Goal: Find specific page/section: Find specific page/section

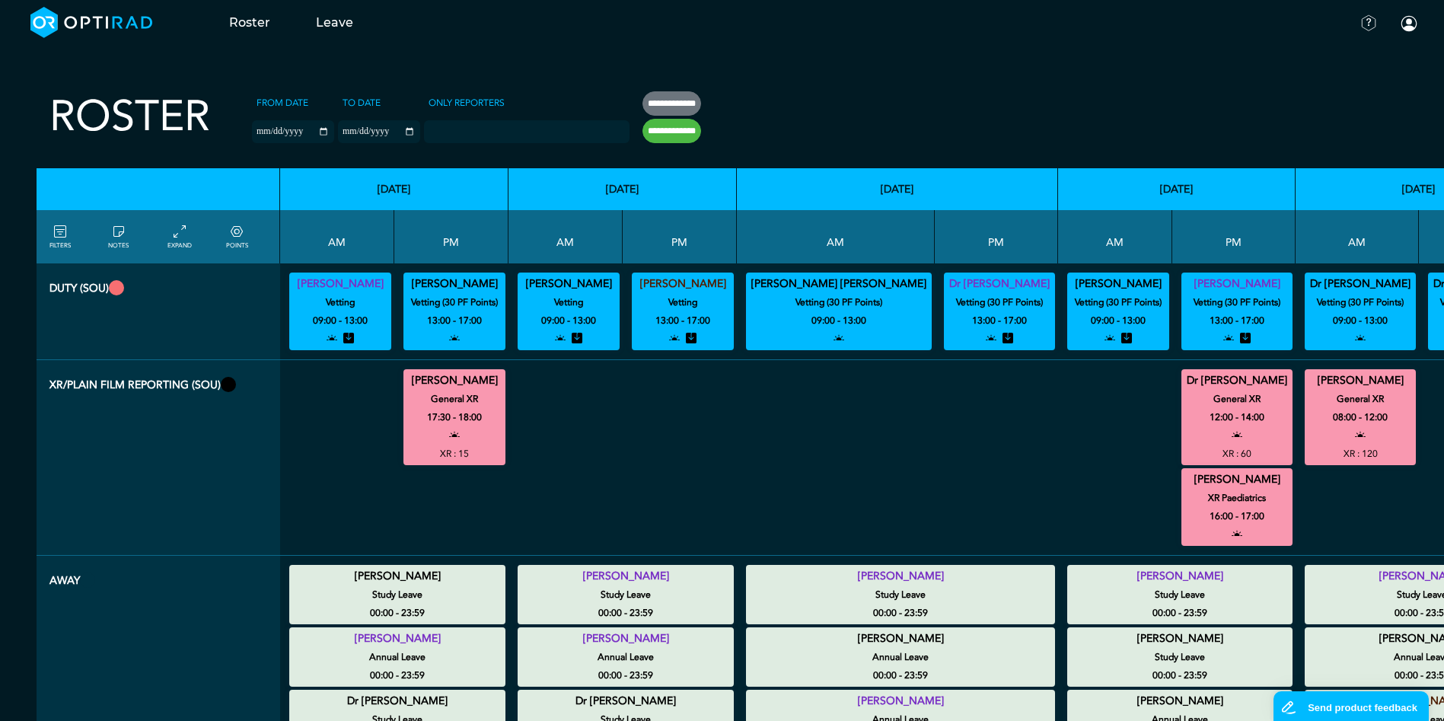
click at [56, 229] on icon at bounding box center [60, 232] width 12 height 17
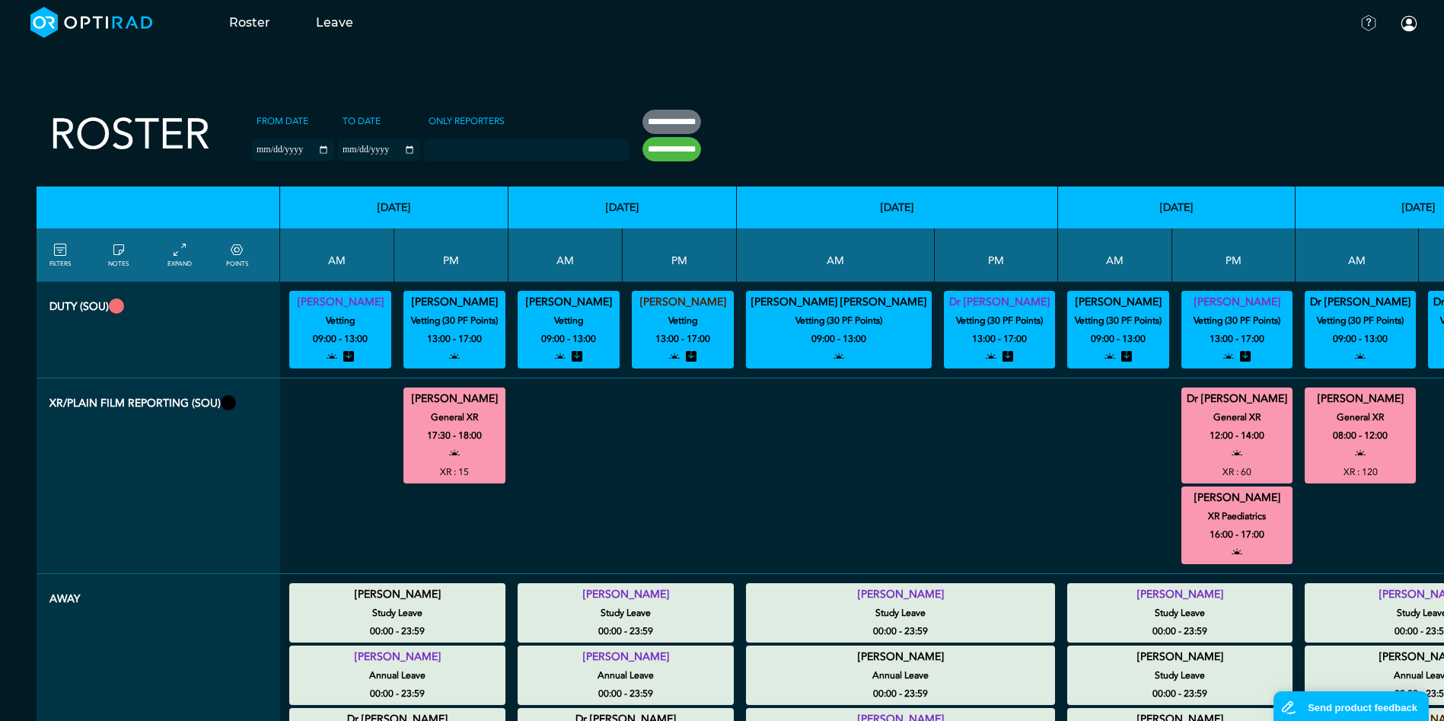
click at [56, 258] on link "FILTERS" at bounding box center [59, 254] width 21 height 27
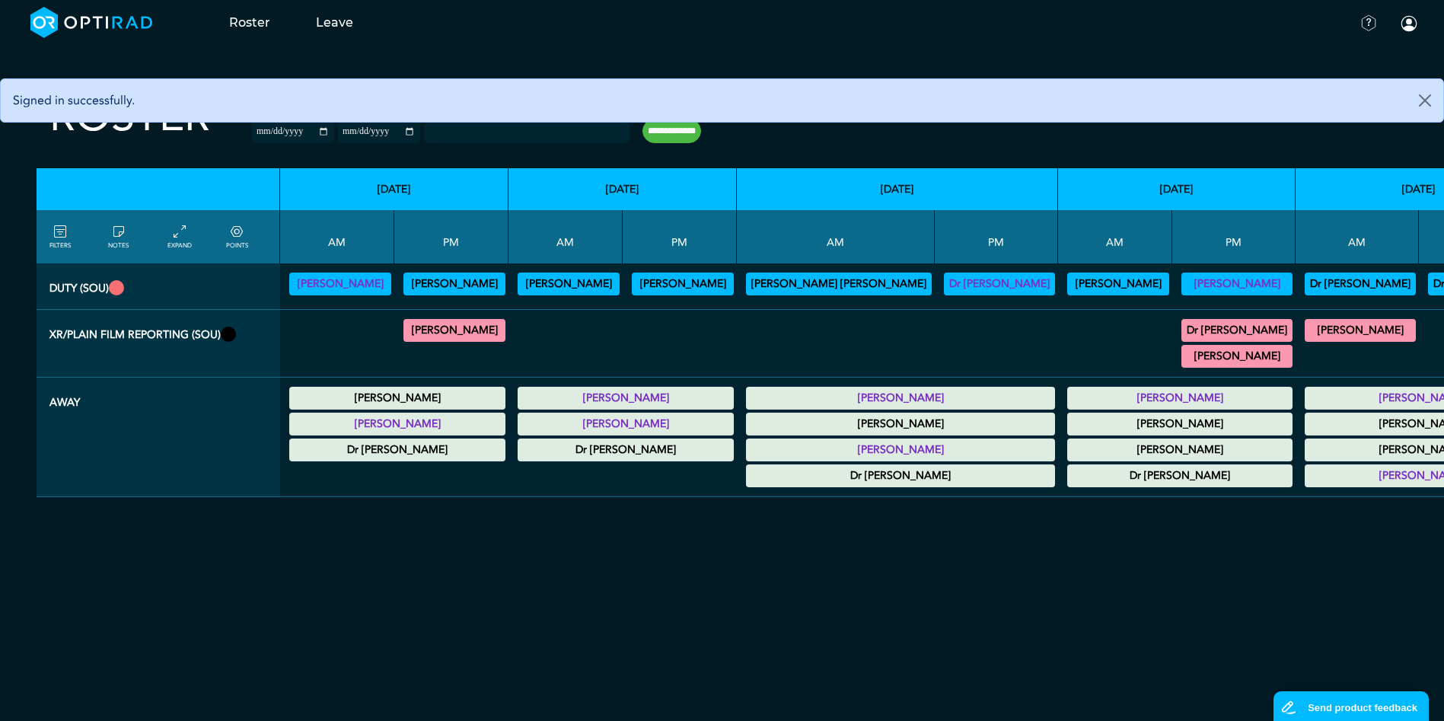
click at [180, 231] on icon at bounding box center [180, 232] width 12 height 17
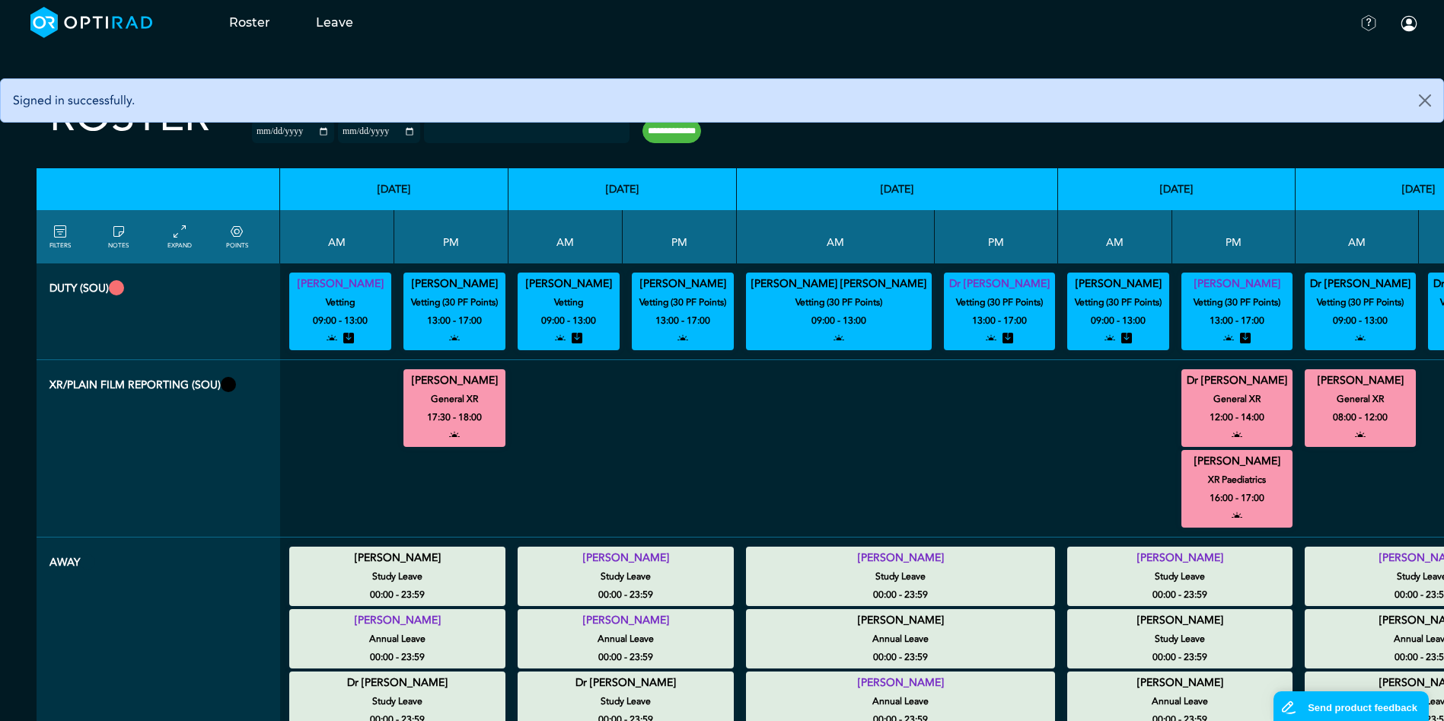
click at [237, 234] on icon at bounding box center [237, 232] width 12 height 17
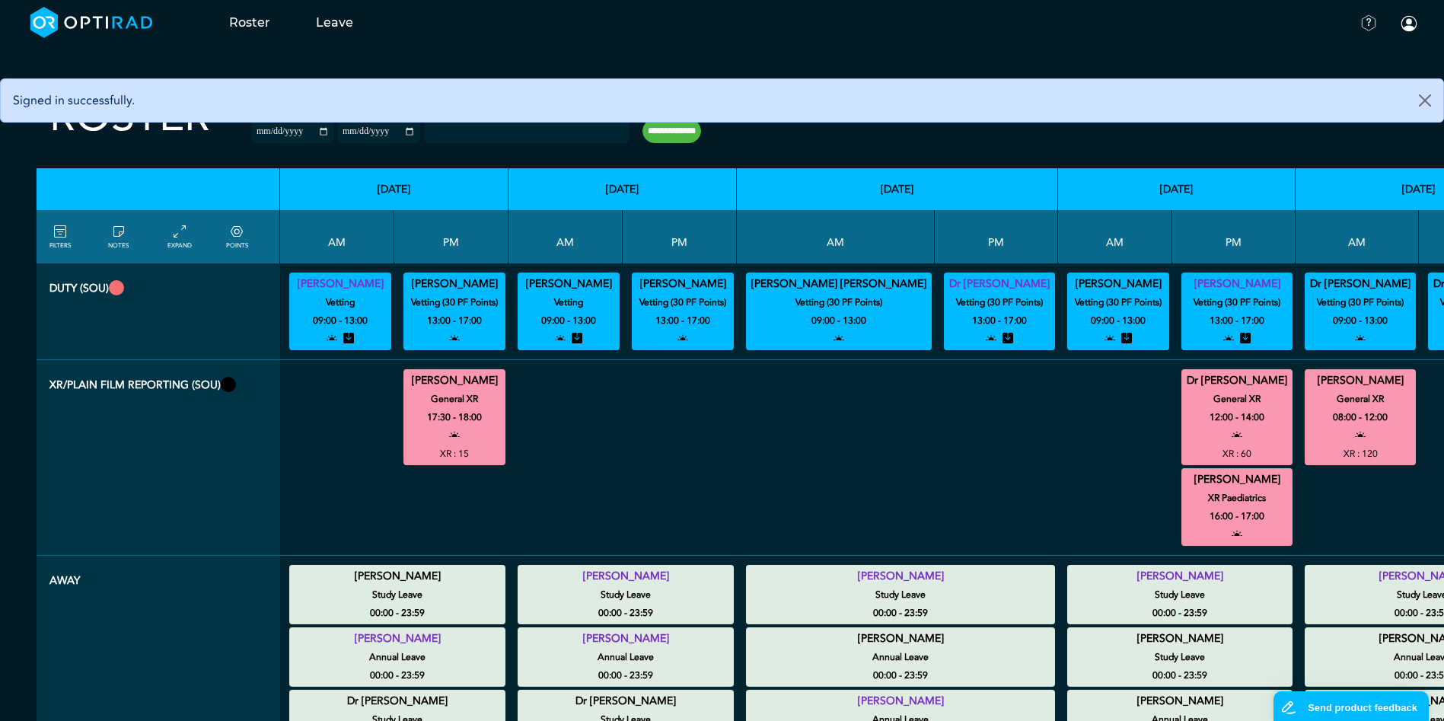
click at [57, 239] on icon at bounding box center [60, 232] width 12 height 17
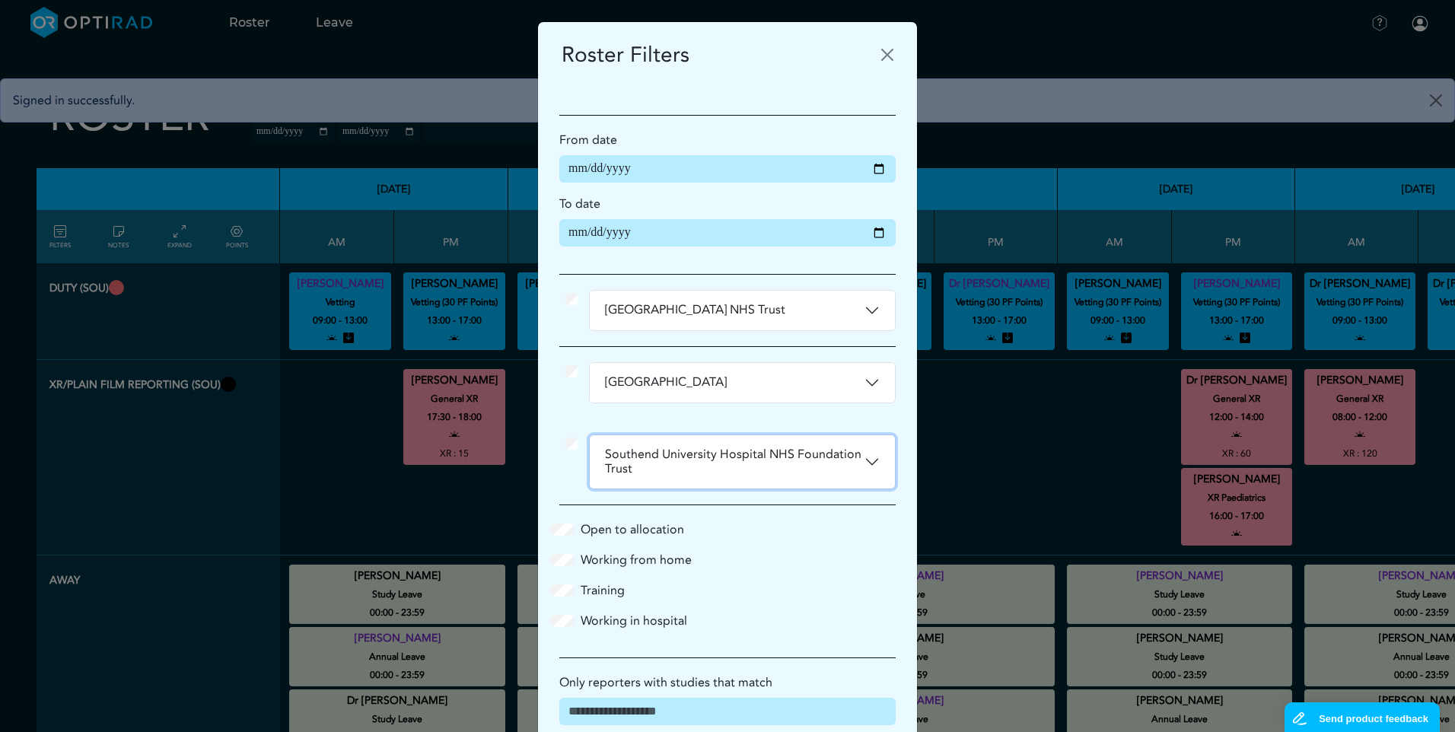
click at [871, 458] on button "Southend University Hospital NHS Foundation Trust" at bounding box center [742, 461] width 305 height 53
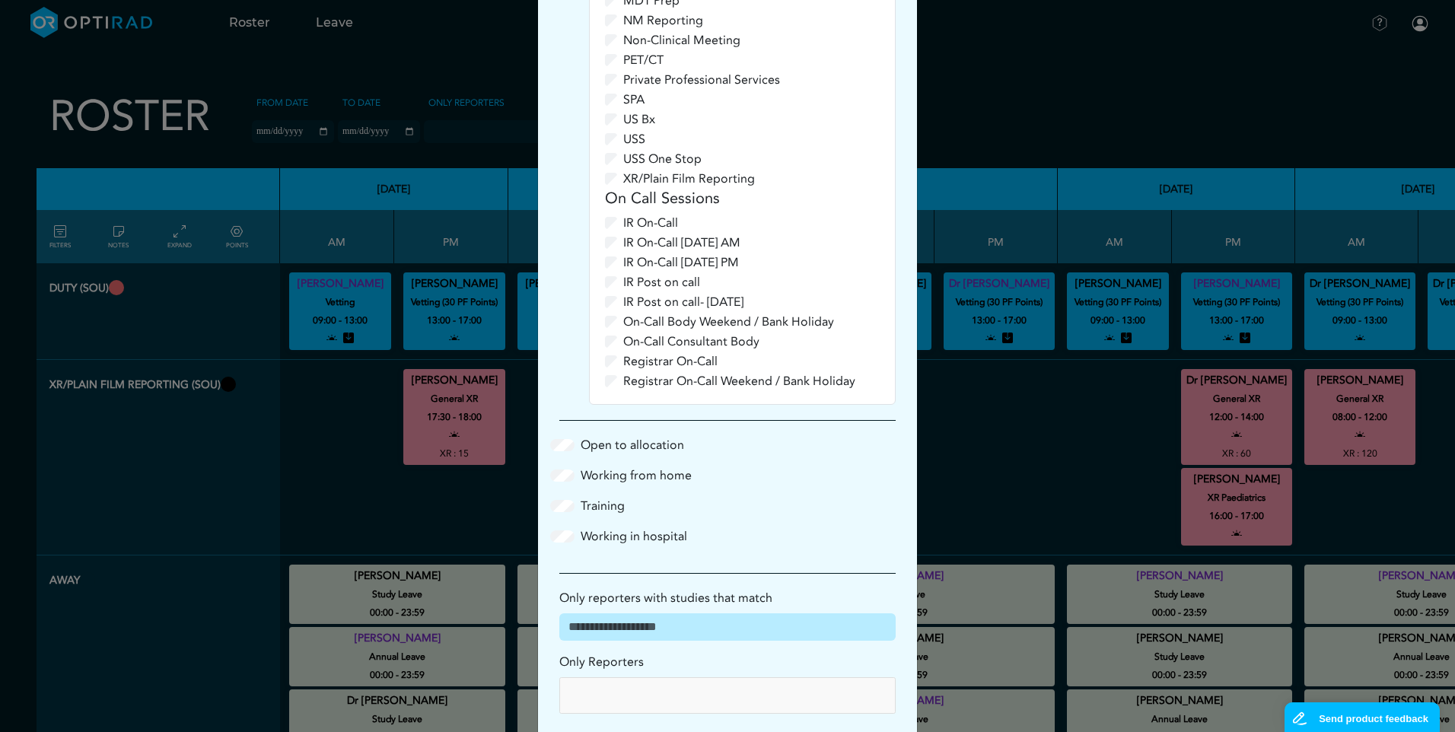
scroll to position [932, 0]
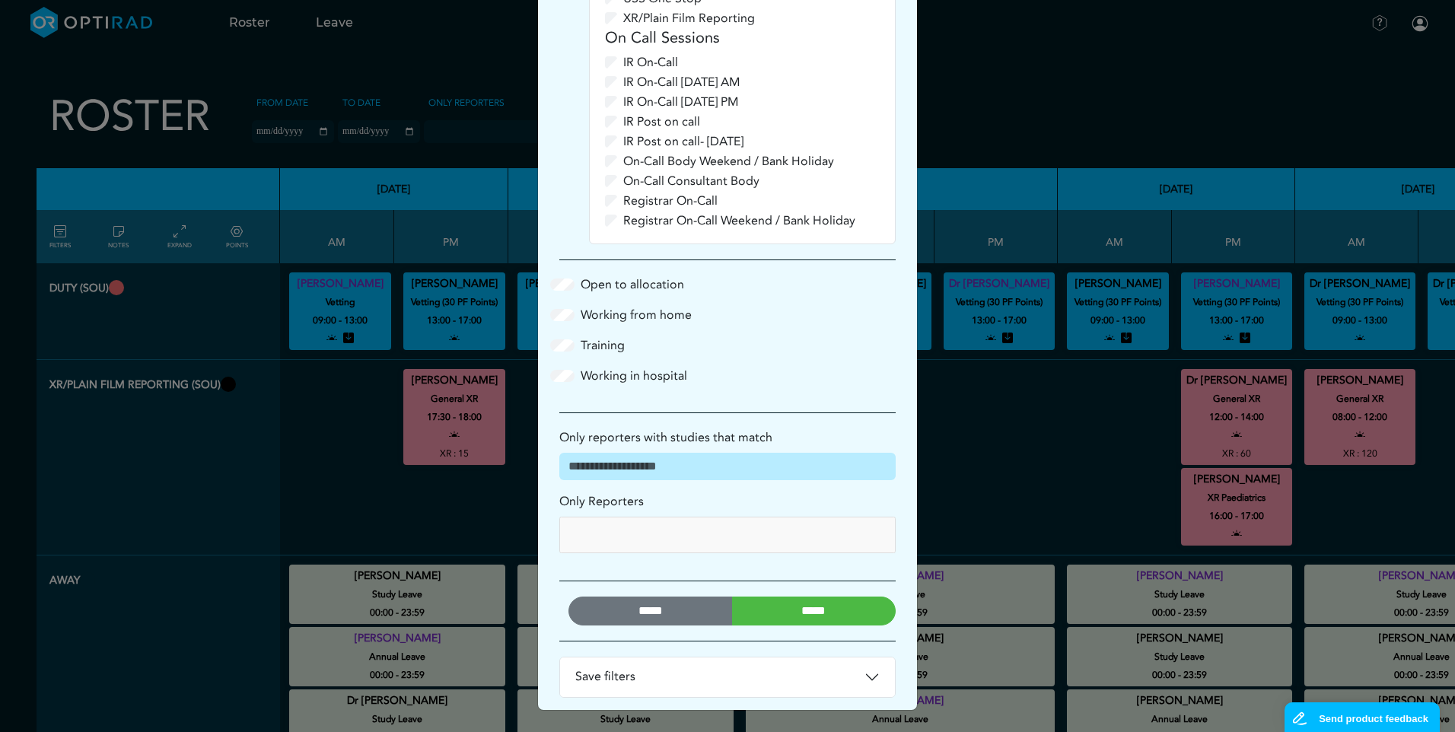
click at [801, 619] on input "*****" at bounding box center [814, 611] width 164 height 29
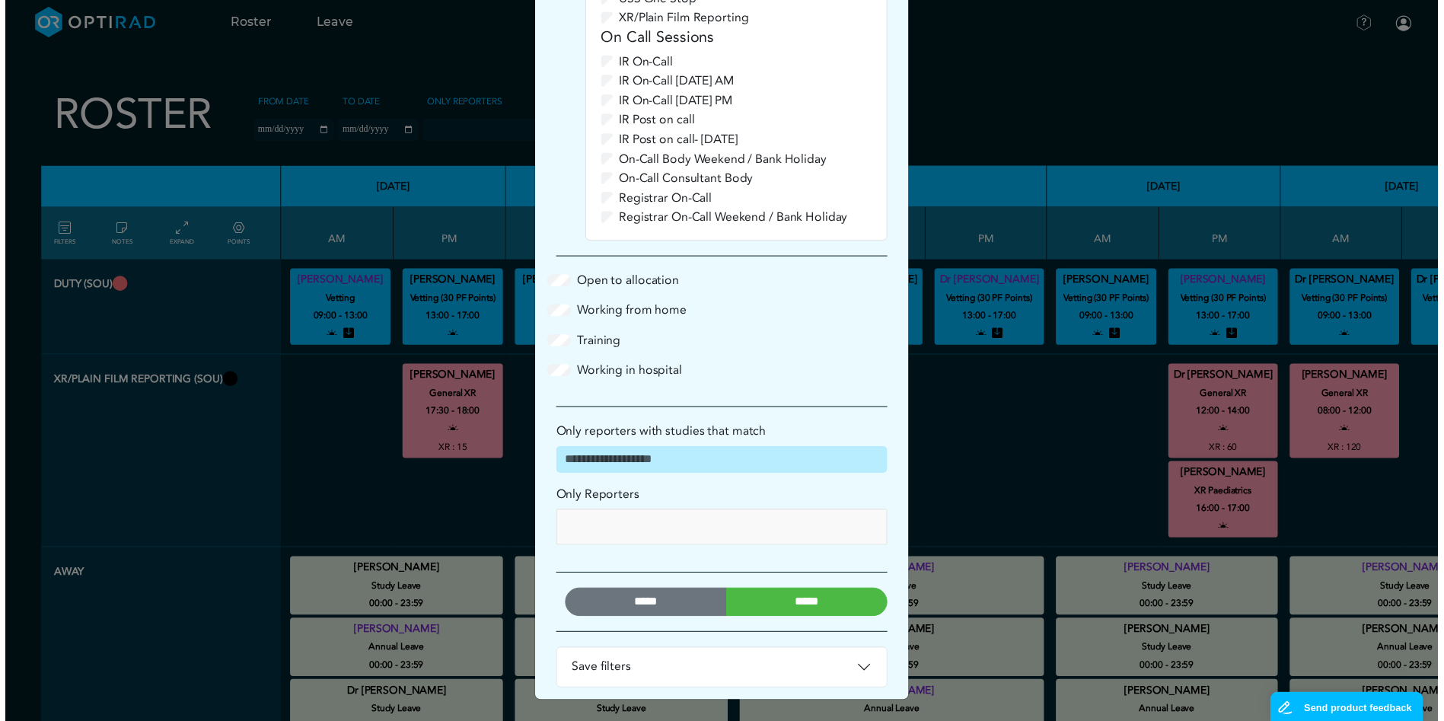
scroll to position [0, 0]
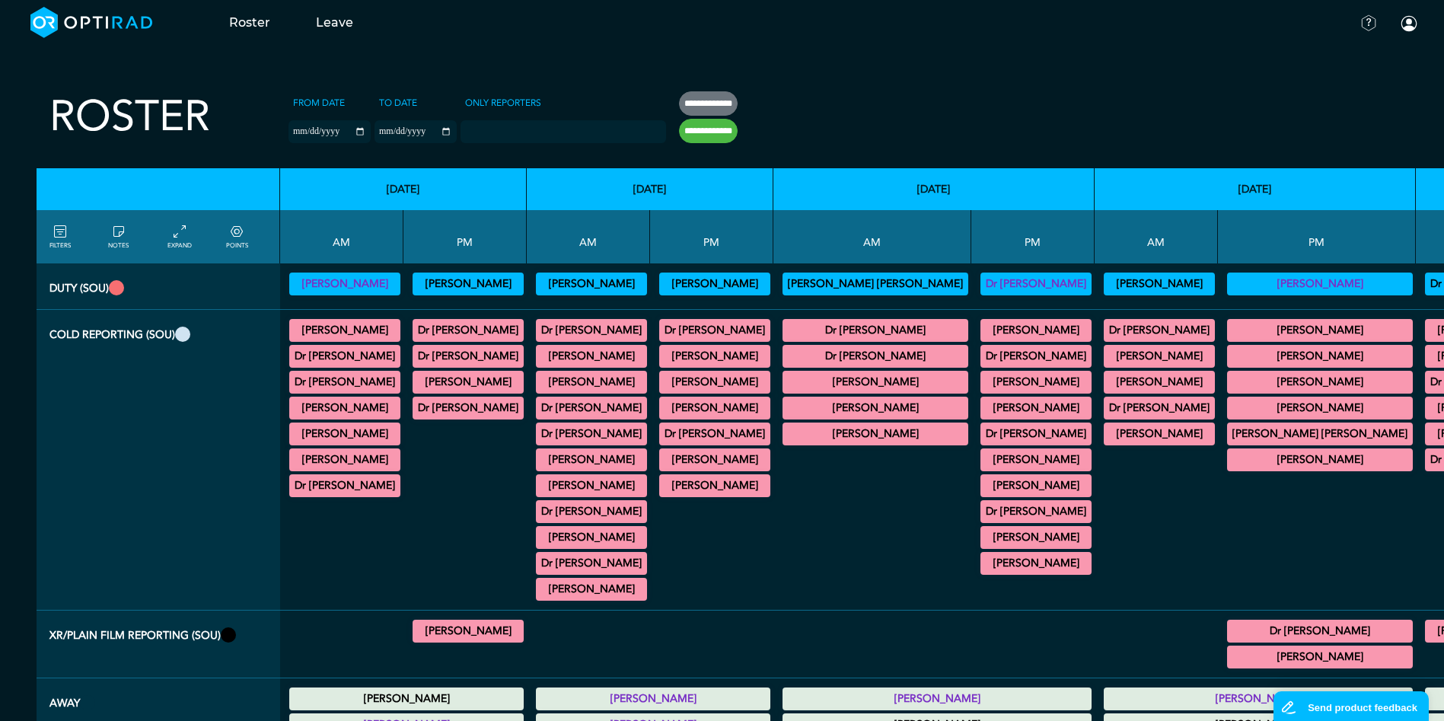
drag, startPoint x: 168, startPoint y: 234, endPoint x: 244, endPoint y: 242, distance: 75.7
click at [169, 234] on link "EXPAND" at bounding box center [179, 236] width 24 height 27
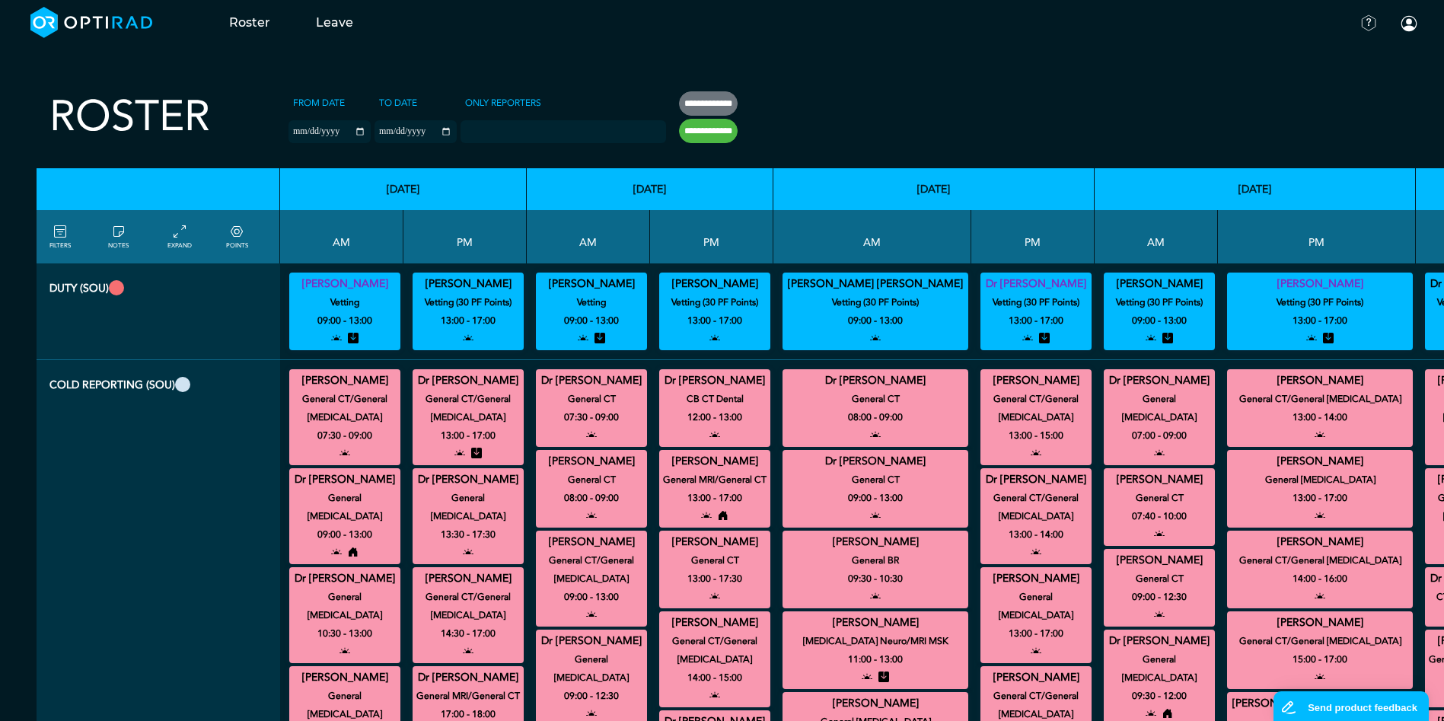
click at [244, 234] on link "POINTS" at bounding box center [237, 236] width 22 height 27
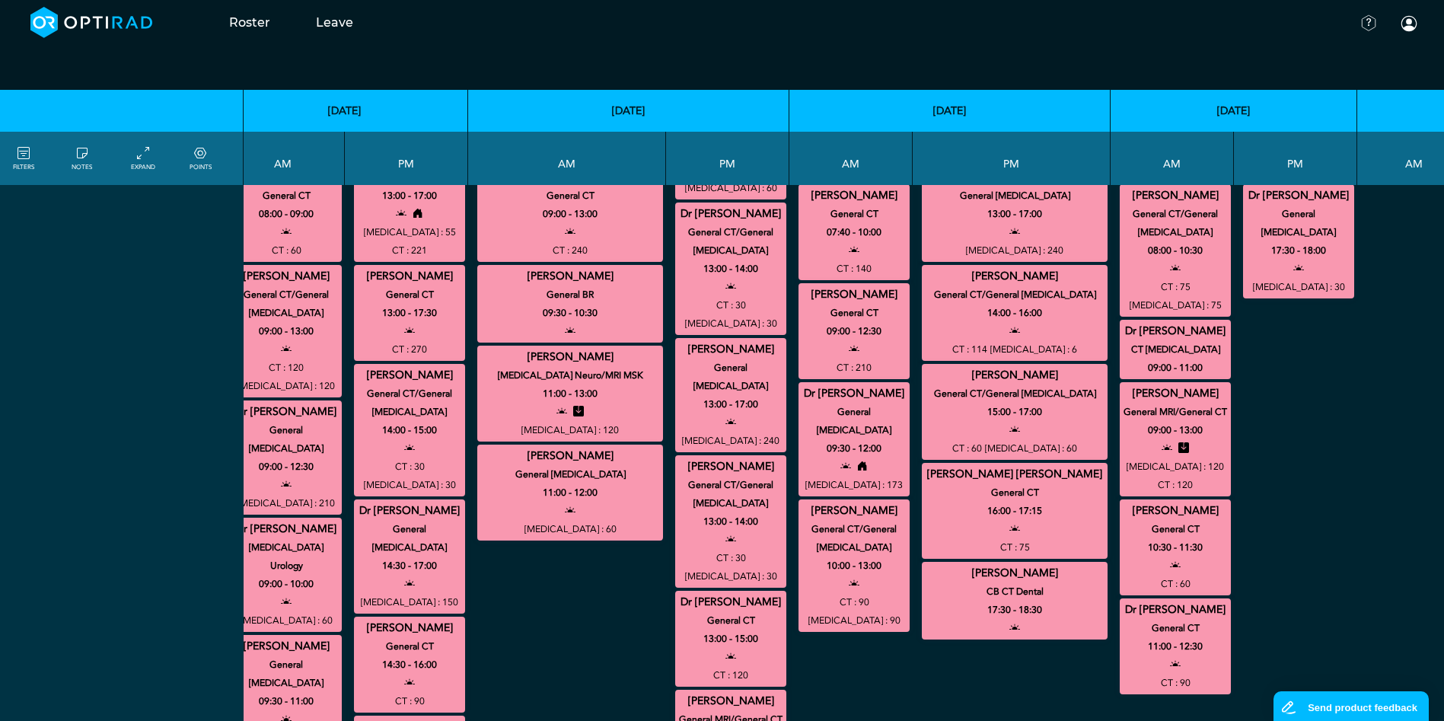
scroll to position [0, 305]
